Goal: Task Accomplishment & Management: Manage account settings

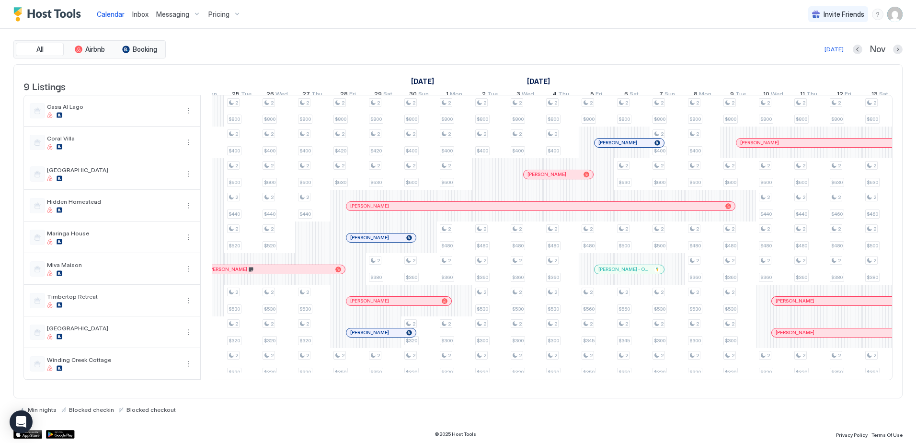
click at [542, 210] on div at bounding box center [542, 206] width 8 height 8
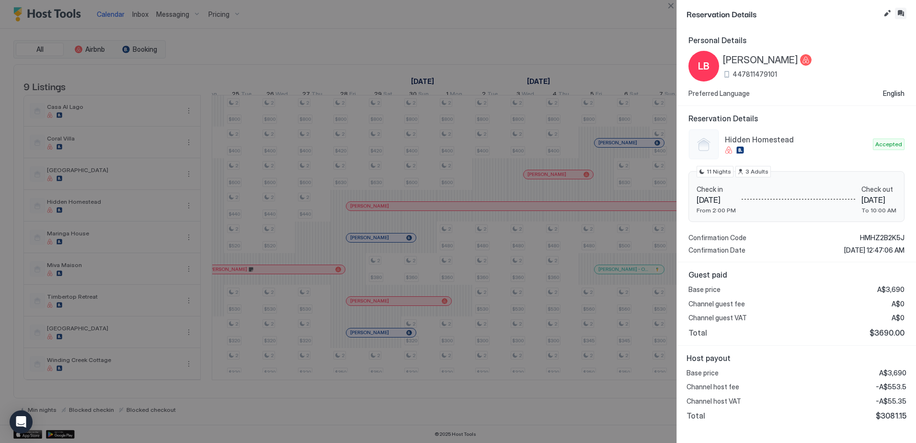
click at [905, 16] on button "Inbox" at bounding box center [901, 14] width 12 height 12
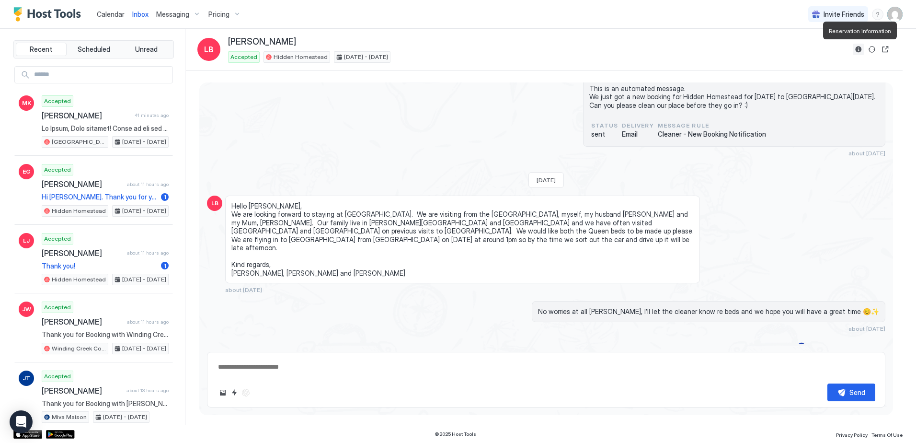
click at [857, 51] on button "Reservation information" at bounding box center [859, 50] width 12 height 12
type textarea "*"
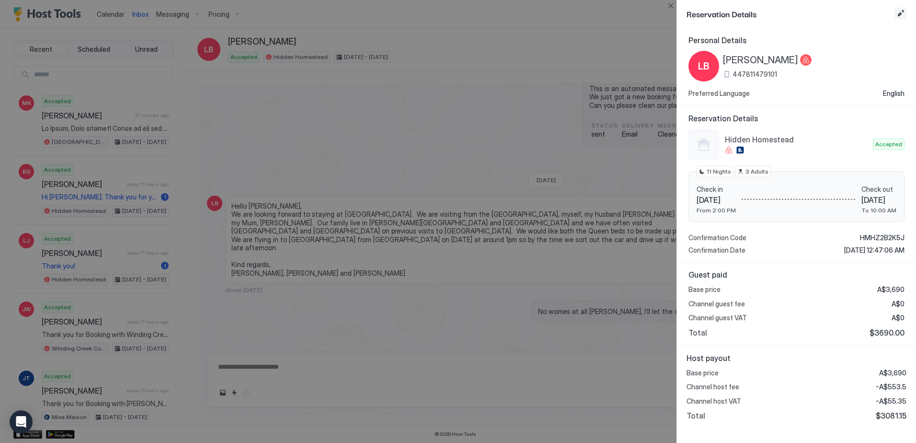
click at [902, 13] on button "Edit reservation" at bounding box center [901, 14] width 12 height 12
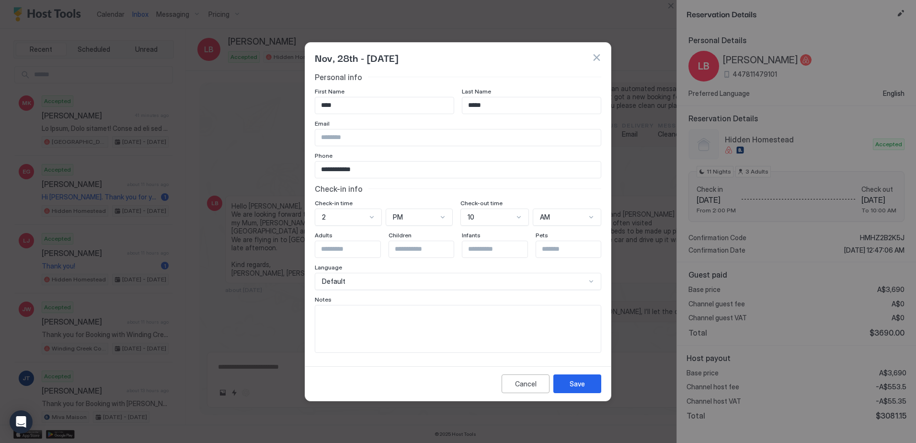
click at [466, 319] on textarea "Input Field" at bounding box center [458, 328] width 286 height 47
type textarea "**********"
click at [586, 387] on button "Save" at bounding box center [578, 383] width 48 height 19
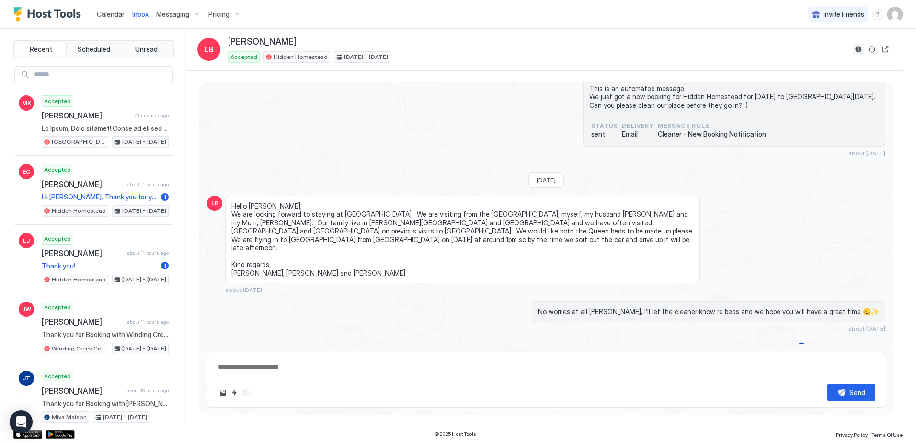
click at [859, 51] on button "Reservation information" at bounding box center [859, 50] width 12 height 12
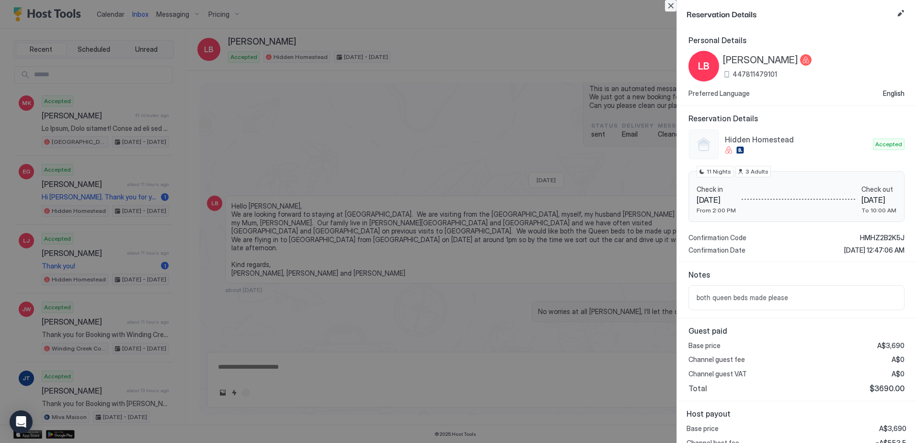
click at [672, 7] on button "Close" at bounding box center [671, 6] width 12 height 12
type textarea "*"
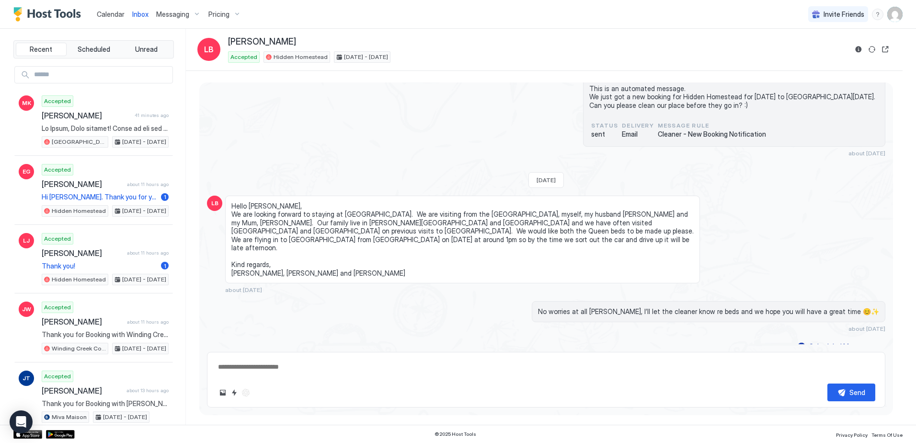
click at [104, 14] on span "Calendar" at bounding box center [111, 14] width 28 height 8
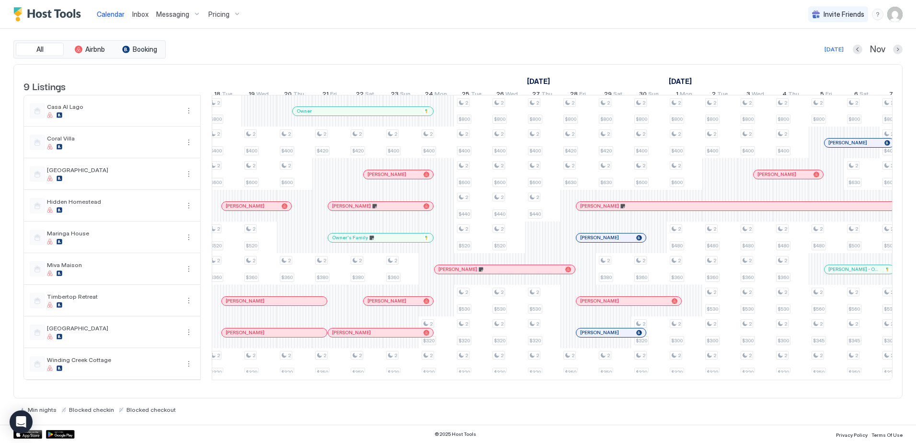
scroll to position [0, 1411]
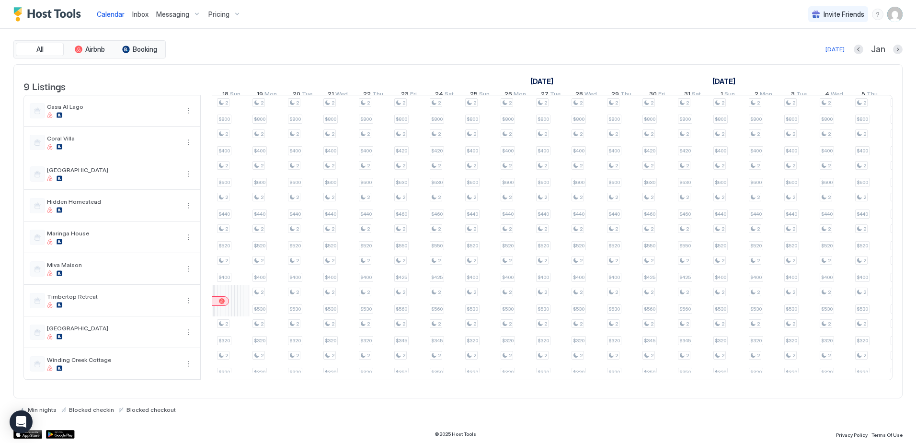
click at [173, 14] on span "Messaging" at bounding box center [172, 14] width 33 height 9
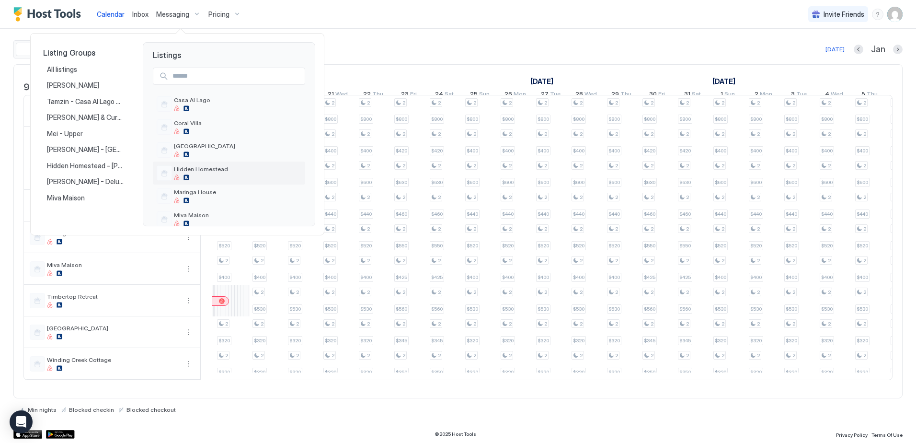
click at [207, 174] on div "Hidden Homestead" at bounding box center [237, 172] width 127 height 15
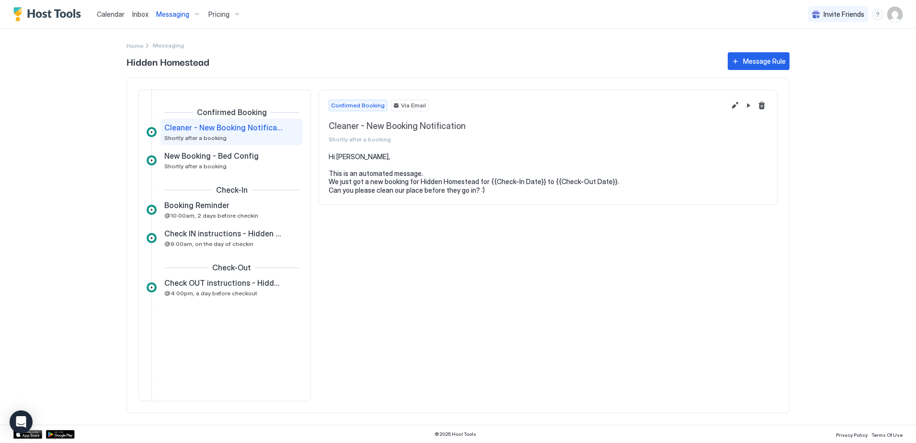
click at [219, 14] on span "Pricing" at bounding box center [218, 14] width 21 height 9
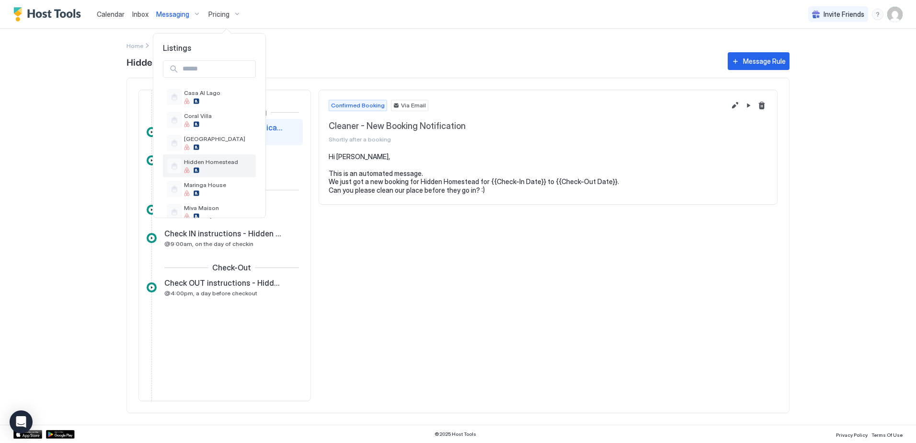
click at [216, 159] on span "Hidden Homestead" at bounding box center [218, 161] width 68 height 7
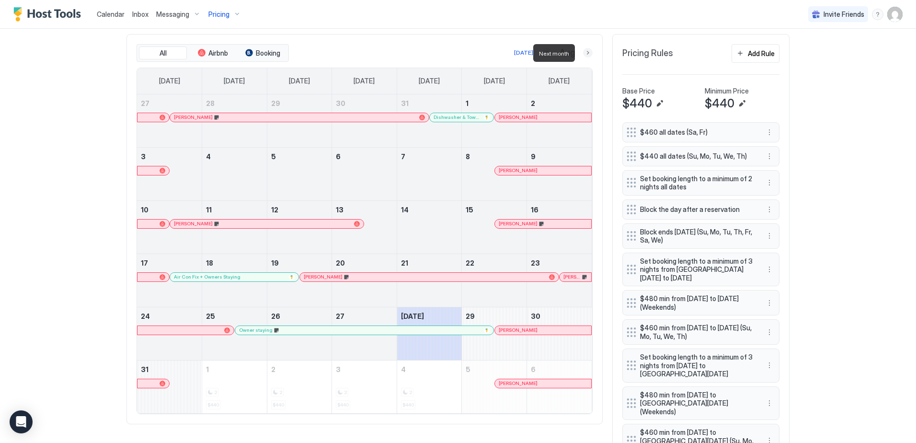
click at [585, 52] on button "Next month" at bounding box center [588, 53] width 10 height 10
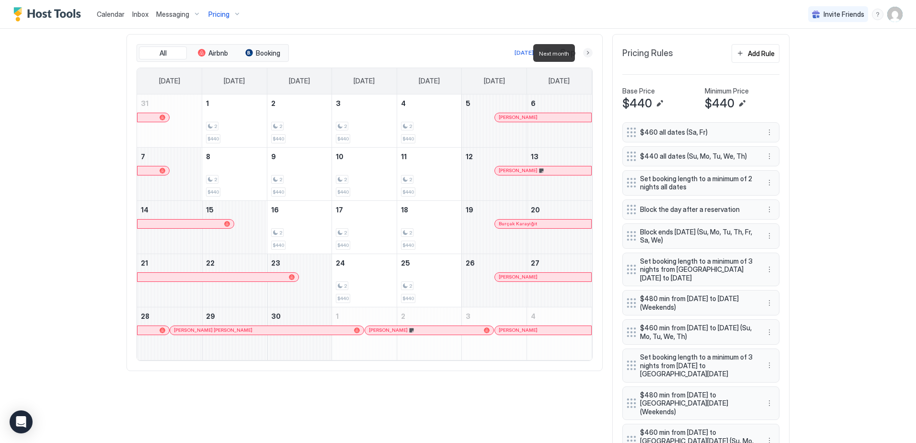
click at [585, 53] on button "Next month" at bounding box center [588, 53] width 10 height 10
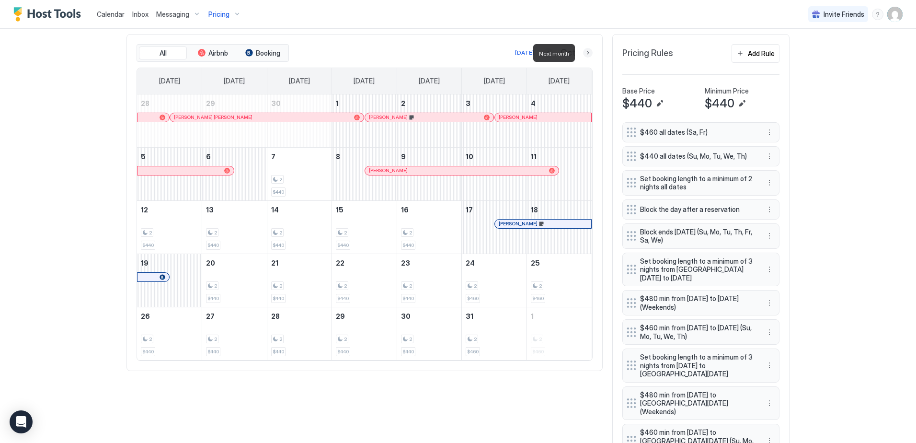
click at [585, 53] on button "Next month" at bounding box center [588, 53] width 10 height 10
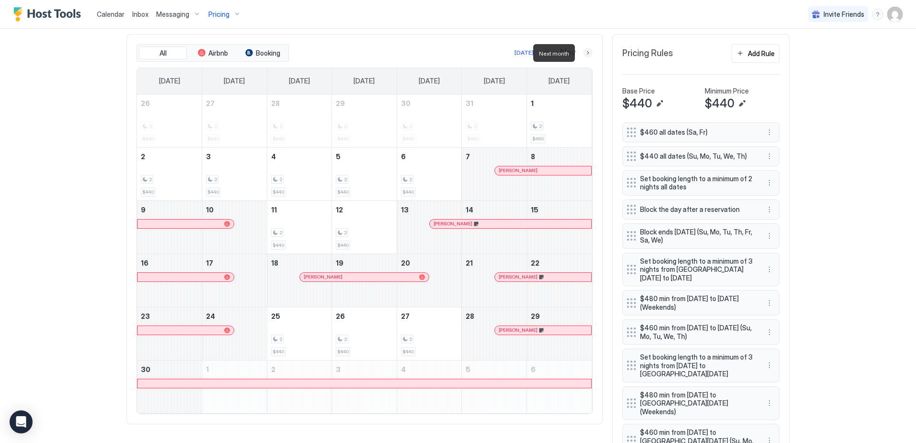
click at [585, 53] on button "Next month" at bounding box center [588, 53] width 10 height 10
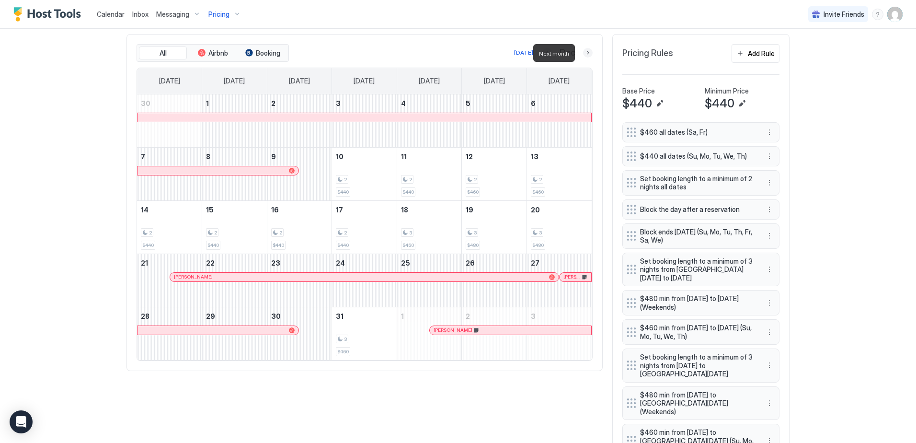
click at [583, 54] on button "Next month" at bounding box center [588, 53] width 10 height 10
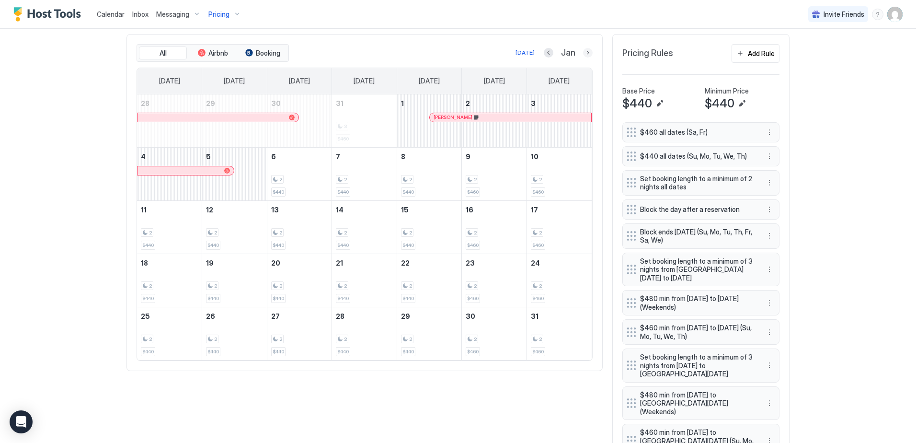
click at [583, 56] on button "Next month" at bounding box center [588, 53] width 10 height 10
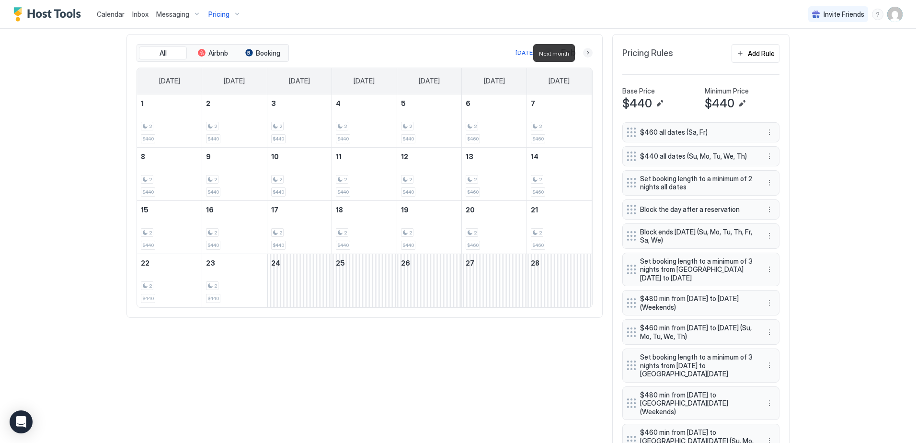
click at [583, 56] on button "Next month" at bounding box center [588, 53] width 10 height 10
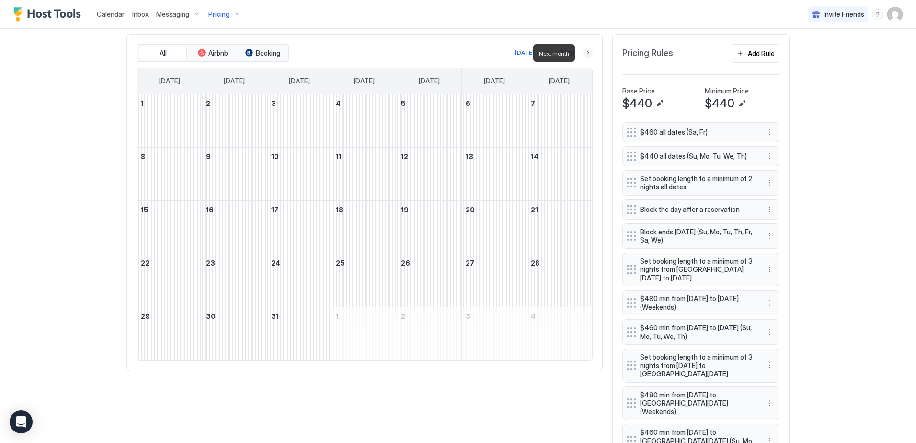
click at [583, 56] on button "Next month" at bounding box center [588, 53] width 10 height 10
click at [549, 53] on button "Previous month" at bounding box center [550, 53] width 10 height 10
click at [544, 53] on button "Previous month" at bounding box center [548, 53] width 10 height 10
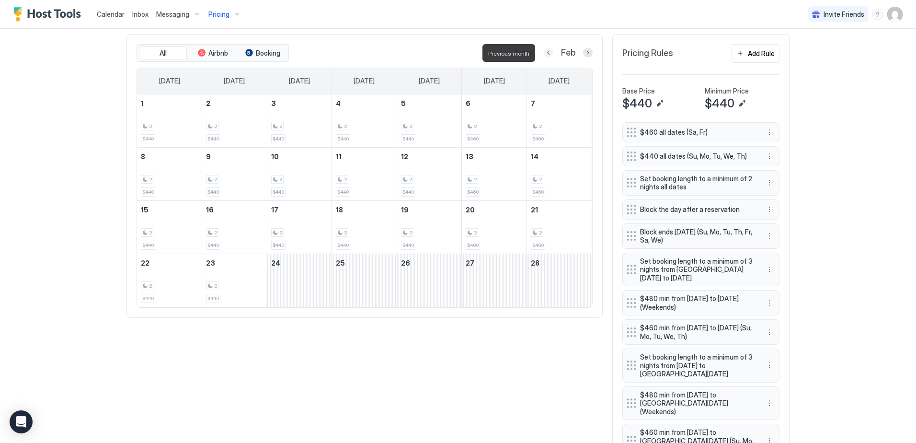
click at [544, 53] on button "Previous month" at bounding box center [549, 53] width 10 height 10
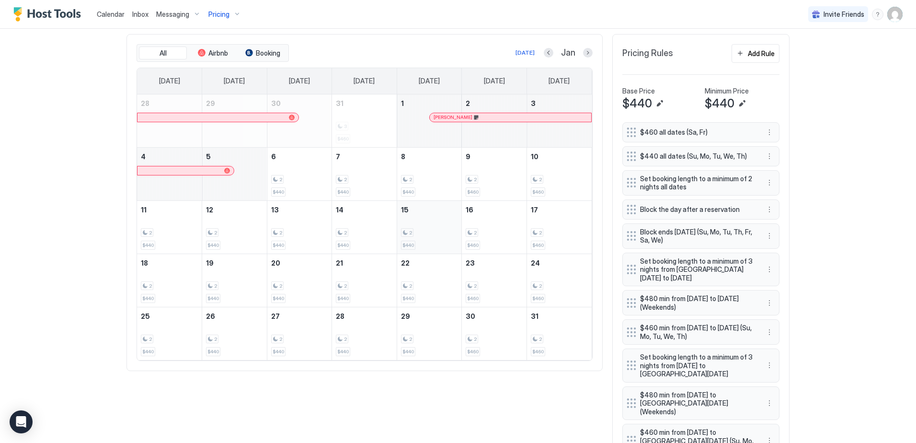
click at [436, 224] on div "2 $440" at bounding box center [429, 227] width 57 height 45
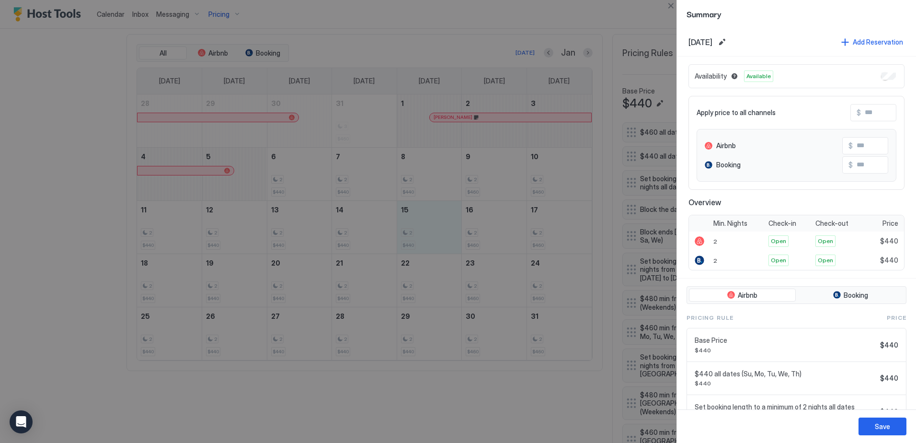
click at [358, 230] on div at bounding box center [458, 221] width 916 height 443
click at [360, 234] on div at bounding box center [458, 221] width 916 height 443
click at [669, 6] on button "Close" at bounding box center [671, 6] width 12 height 12
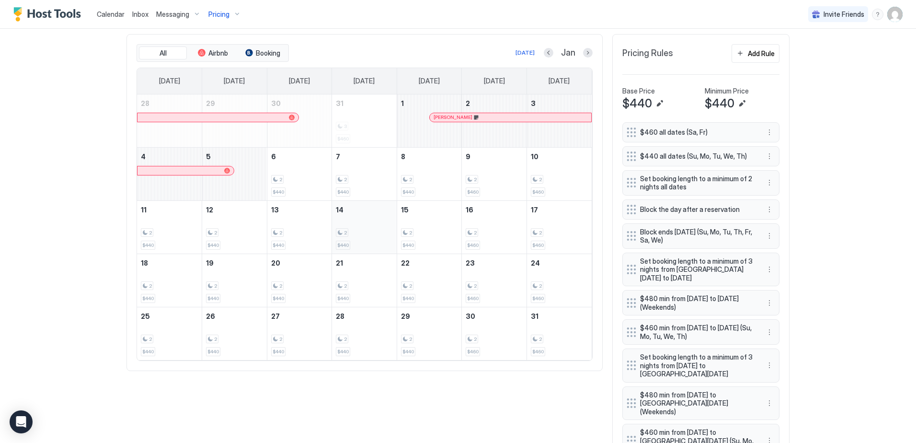
click at [366, 226] on div "2 $440" at bounding box center [364, 227] width 57 height 45
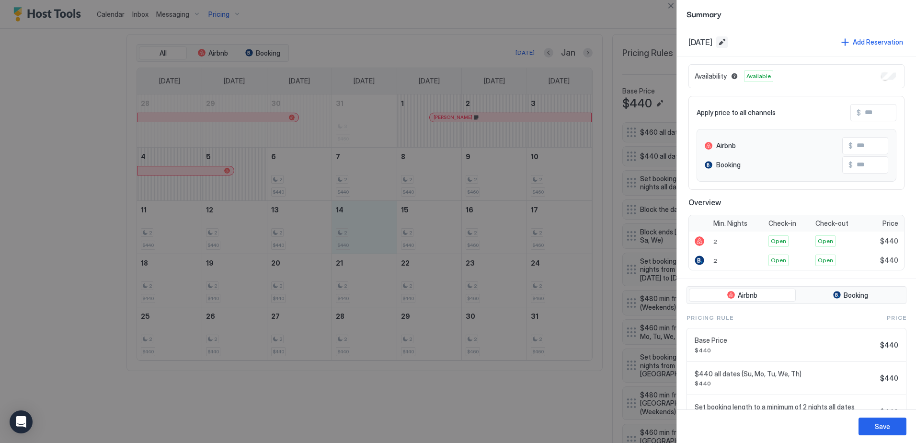
click at [728, 40] on button "Edit date range" at bounding box center [722, 42] width 12 height 12
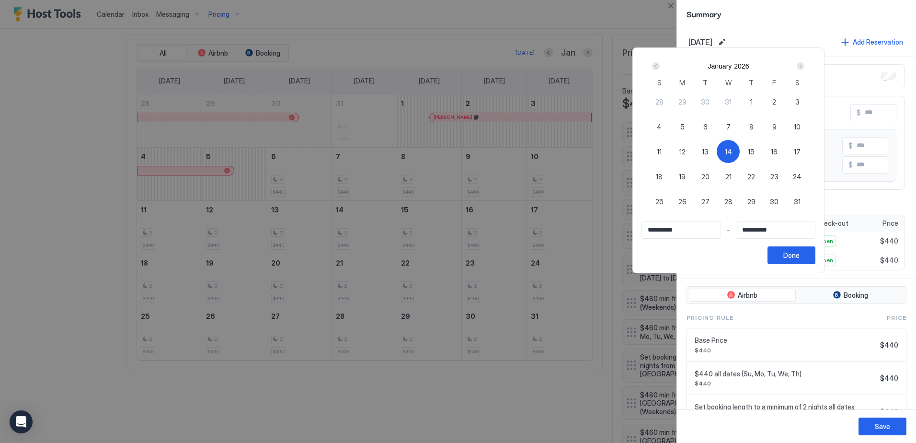
click at [709, 152] on span "13" at bounding box center [705, 152] width 7 height 10
click at [732, 154] on span "14" at bounding box center [728, 152] width 7 height 10
click at [740, 169] on div "21" at bounding box center [728, 176] width 23 height 23
type input "**********"
click at [740, 146] on div "14" at bounding box center [728, 151] width 23 height 23
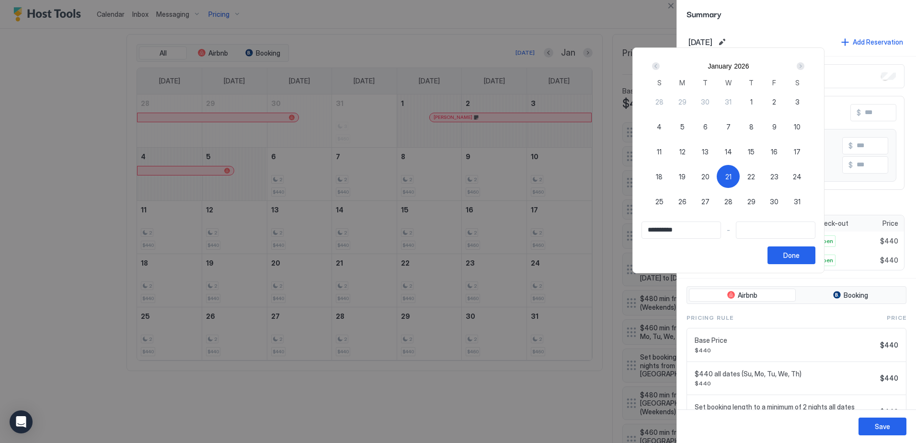
type input "**********"
click at [805, 67] on div "Next" at bounding box center [801, 66] width 8 height 8
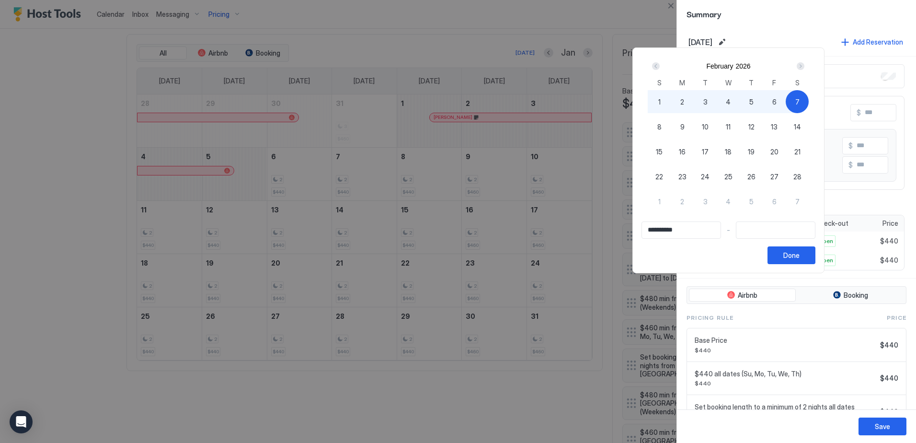
click at [805, 66] on div "Next" at bounding box center [801, 66] width 8 height 8
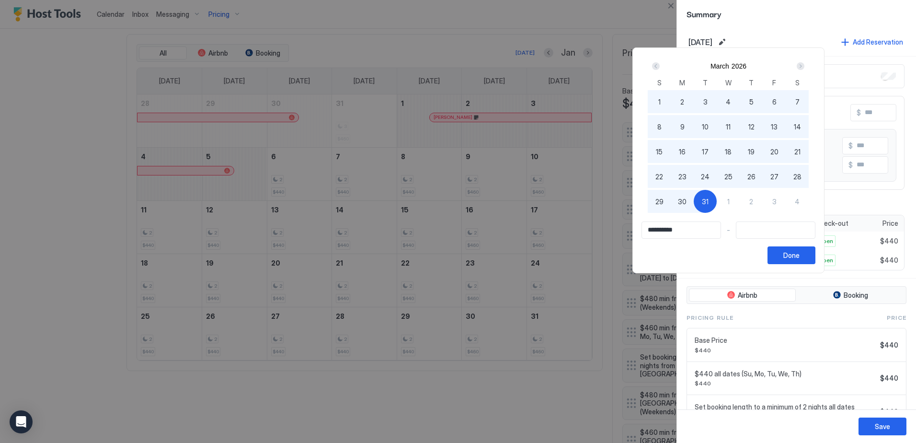
click at [709, 198] on span "31" at bounding box center [705, 201] width 7 height 10
type input "**********"
click at [816, 254] on button "Done" at bounding box center [792, 255] width 48 height 18
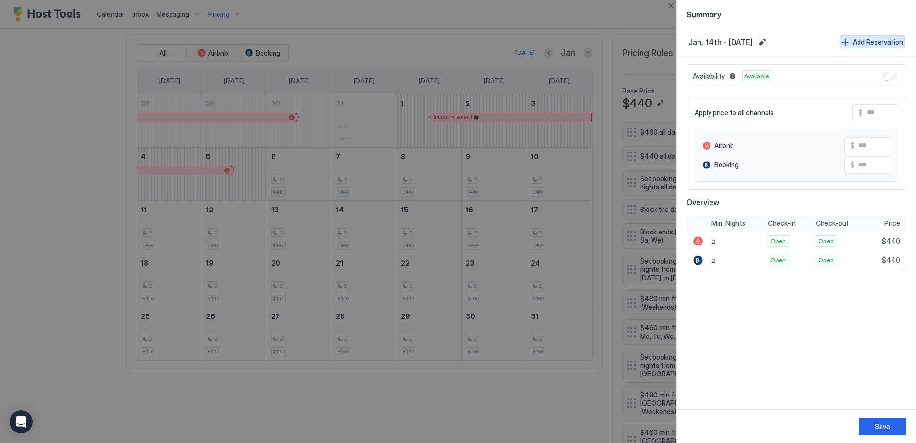
click at [849, 42] on button "Add Reservation" at bounding box center [872, 41] width 65 height 13
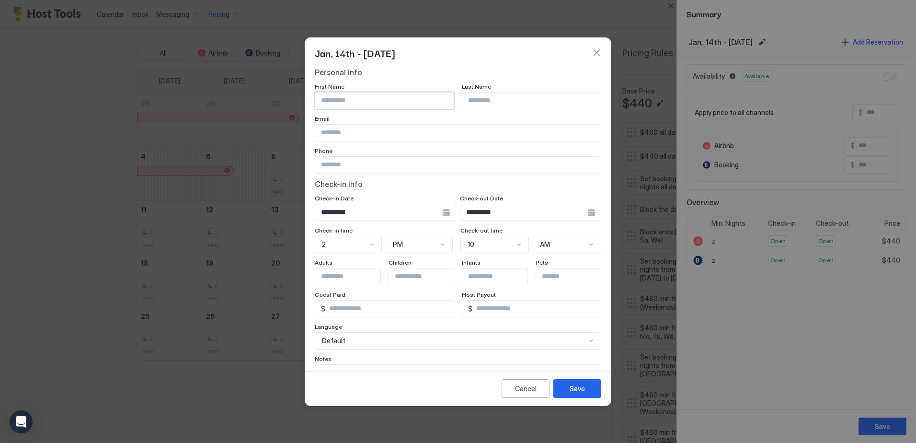
click at [371, 100] on input "Input Field" at bounding box center [384, 100] width 139 height 16
type input "**********"
click at [573, 384] on div "Save" at bounding box center [577, 388] width 15 height 10
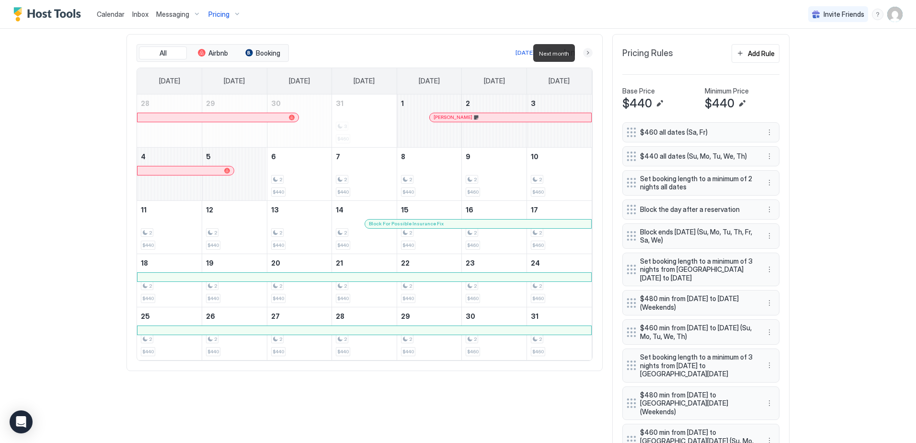
click at [586, 51] on button "Next month" at bounding box center [588, 53] width 10 height 10
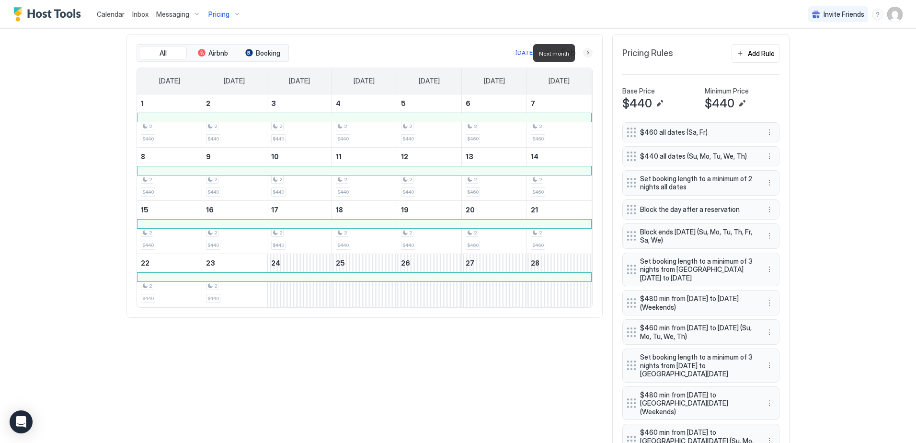
click at [583, 53] on button "Next month" at bounding box center [588, 53] width 10 height 10
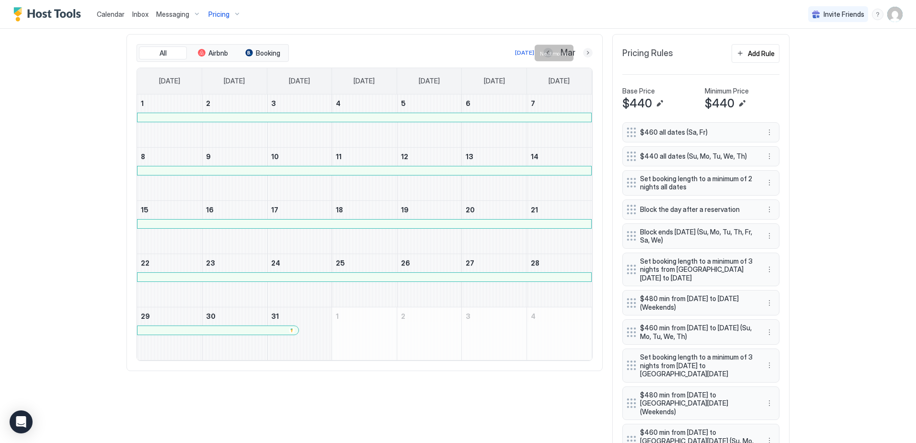
click at [586, 52] on button "Next month" at bounding box center [588, 53] width 10 height 10
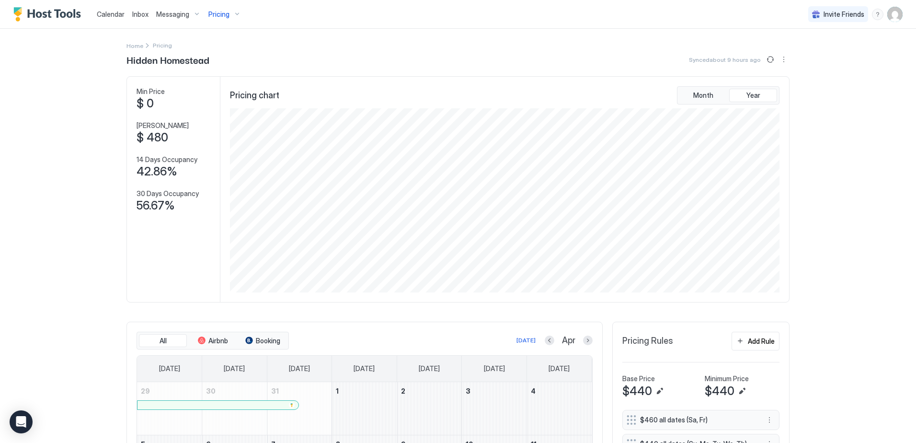
drag, startPoint x: 110, startPoint y: 15, endPoint x: 119, endPoint y: 28, distance: 15.8
click at [110, 15] on span "Calendar" at bounding box center [111, 14] width 28 height 8
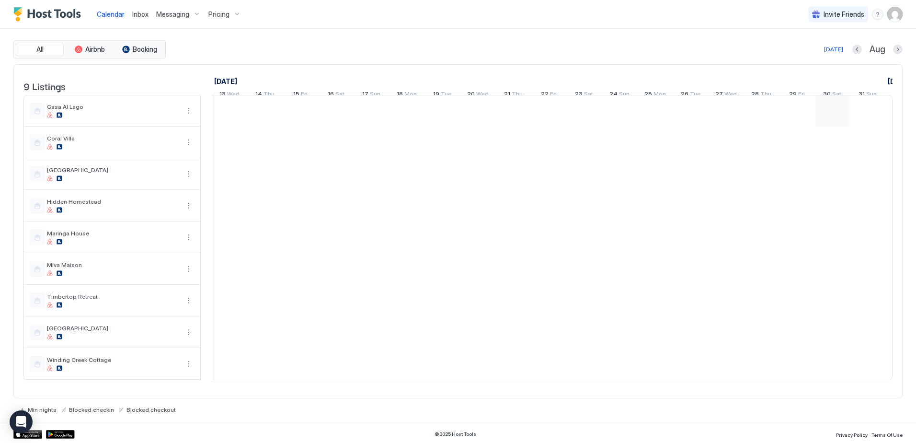
scroll to position [0, 532]
